Goal: Check status: Check status

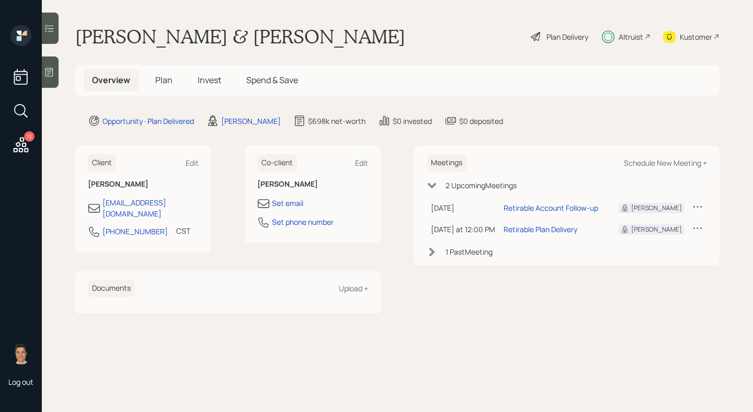
click at [406, 24] on main "[PERSON_NAME] & [PERSON_NAME] Plan Delivery Altruist Kustomer Overview Plan Inv…" at bounding box center [397, 206] width 711 height 412
click at [389, 51] on main "[PERSON_NAME] & [PERSON_NAME] Plan Delivery Altruist Kustomer Overview Plan Inv…" at bounding box center [397, 206] width 711 height 412
click at [158, 87] on h5 "Plan" at bounding box center [164, 80] width 34 height 22
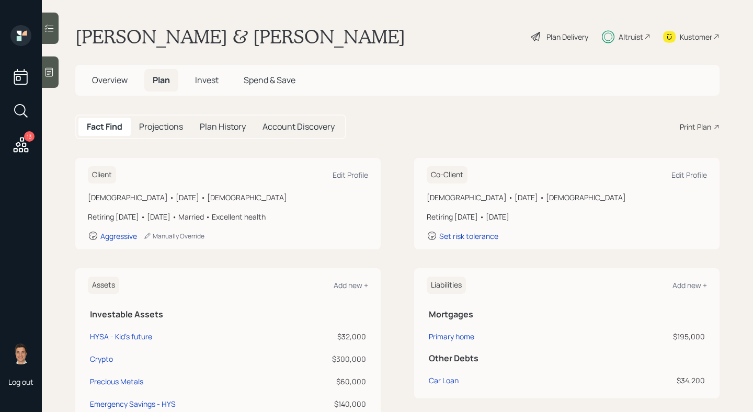
scroll to position [53, 0]
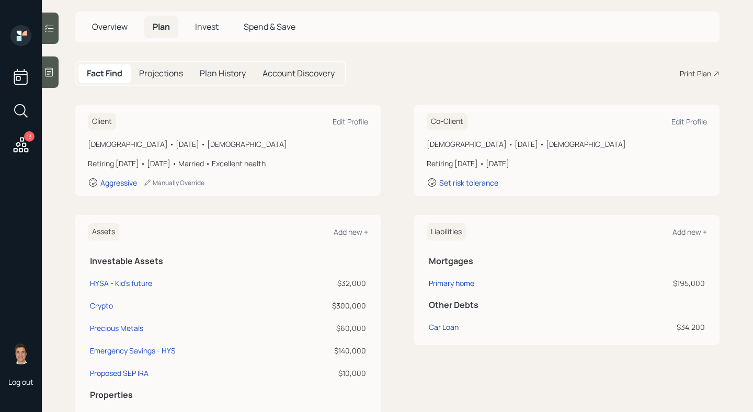
click at [527, 144] on div "[DEMOGRAPHIC_DATA] • [DATE] • [DEMOGRAPHIC_DATA]" at bounding box center [567, 144] width 280 height 11
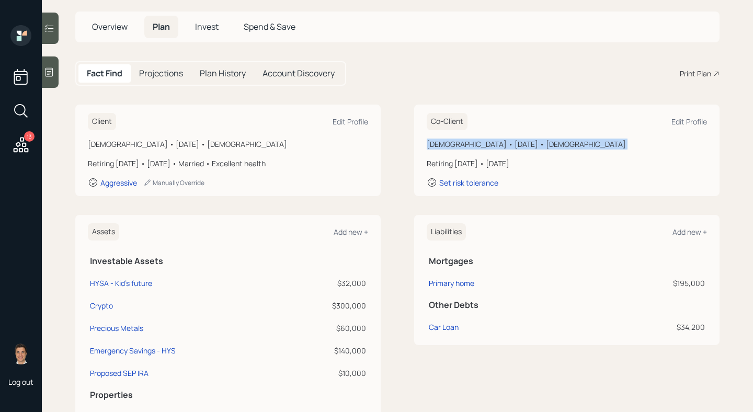
click at [527, 144] on div "[DEMOGRAPHIC_DATA] • [DATE] • [DEMOGRAPHIC_DATA]" at bounding box center [567, 144] width 280 height 11
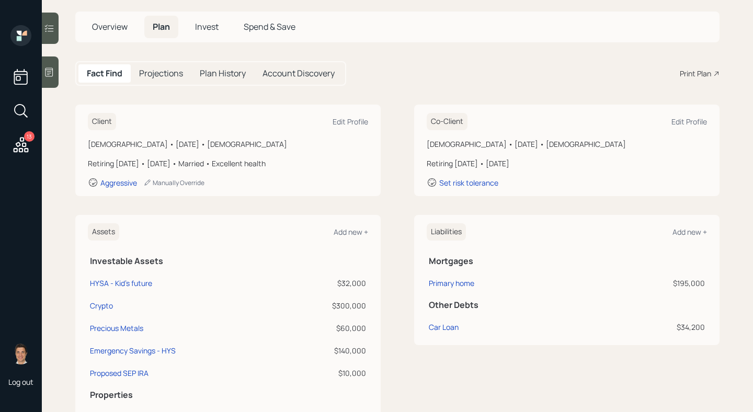
click at [398, 151] on div "Client Edit Profile [DEMOGRAPHIC_DATA] • [DATE] • [DEMOGRAPHIC_DATA] Retiring […" at bounding box center [397, 151] width 644 height 92
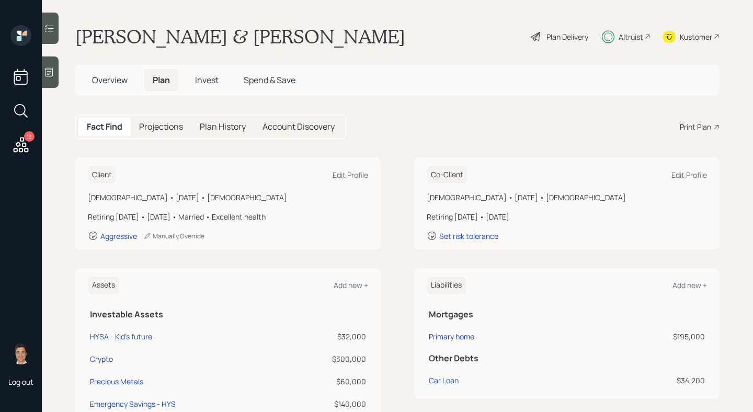
click at [211, 86] on span "Invest" at bounding box center [207, 80] width 24 height 12
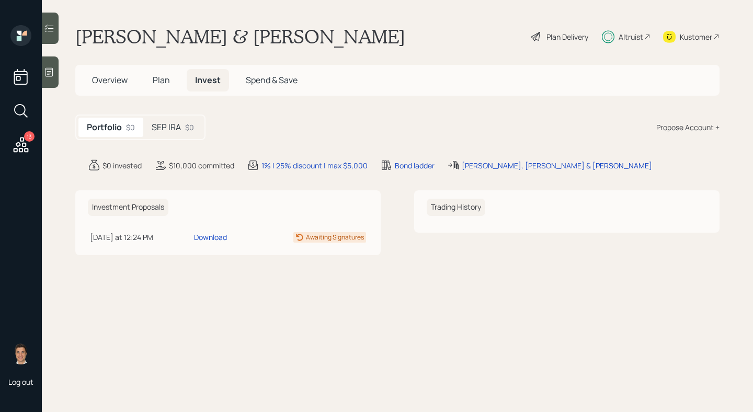
click at [102, 78] on span "Overview" at bounding box center [110, 80] width 36 height 12
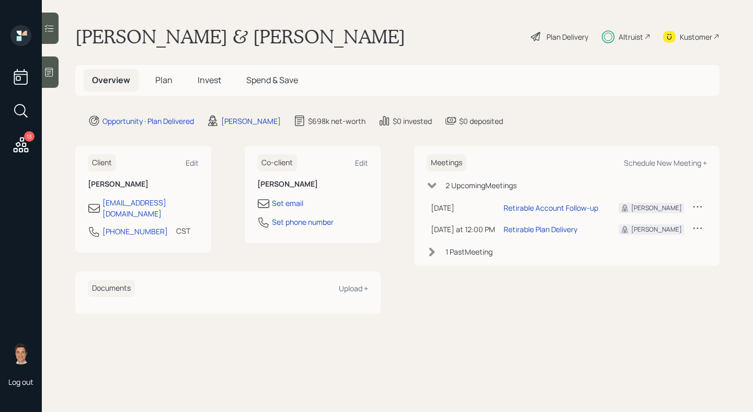
click at [383, 56] on main "[PERSON_NAME] & [PERSON_NAME] Plan Delivery Altruist Kustomer Overview Plan Inv…" at bounding box center [397, 206] width 711 height 412
